Goal: Find specific page/section: Find specific page/section

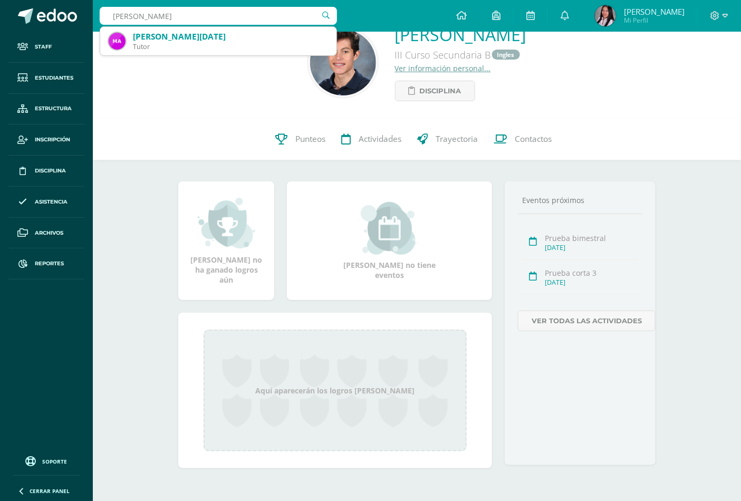
click at [160, 18] on input "mateo perez marroquin" at bounding box center [218, 16] width 237 height 18
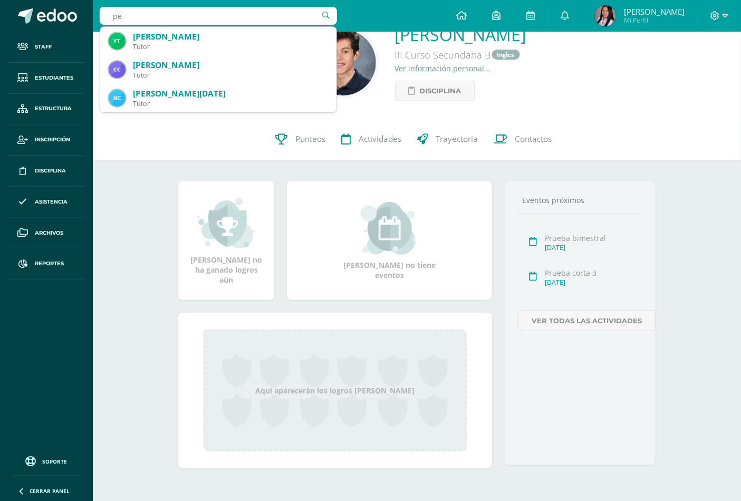
type input "p"
click at [160, 18] on input "martinez" at bounding box center [218, 16] width 237 height 18
type input "Martínez Marro"
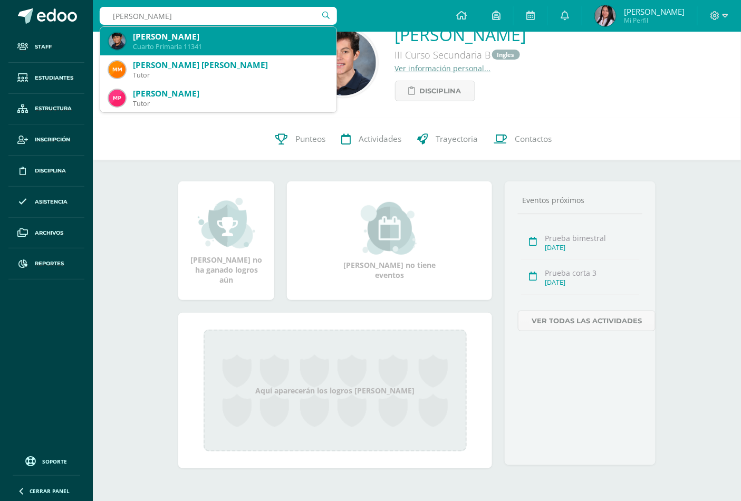
click at [161, 40] on div "Mateo Martínez Marroquín" at bounding box center [230, 36] width 195 height 11
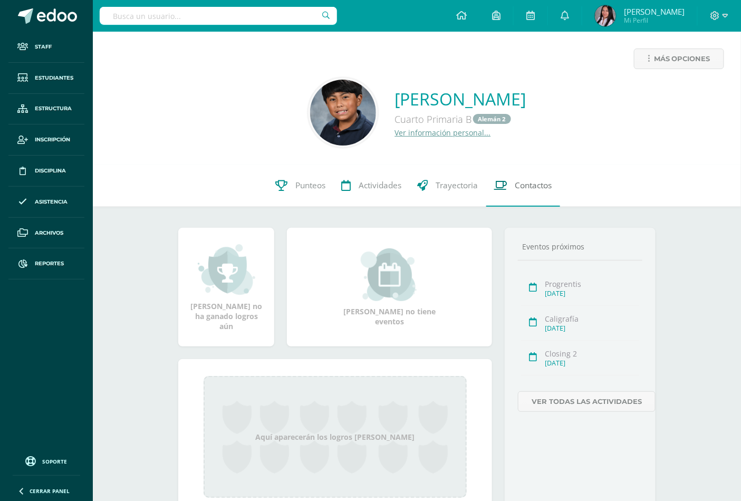
click at [521, 180] on span "Contactos" at bounding box center [533, 185] width 37 height 11
